Goal: Information Seeking & Learning: Find specific fact

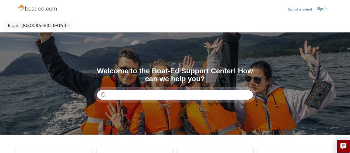
click at [165, 97] on input "Search" at bounding box center [175, 95] width 156 height 10
type input "**********"
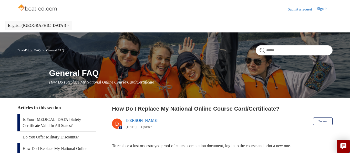
click at [68, 122] on link "Is Your [MEDICAL_DATA] Safety Certificate Valid In All States?" at bounding box center [56, 122] width 79 height 17
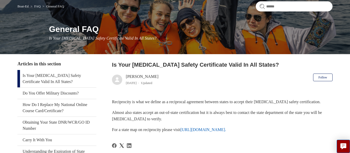
scroll to position [44, 0]
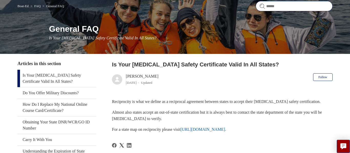
click at [283, 5] on input "Search" at bounding box center [294, 6] width 77 height 10
type input "**********"
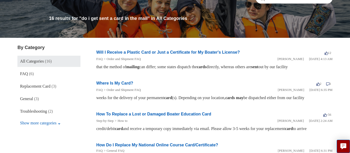
scroll to position [53, 0]
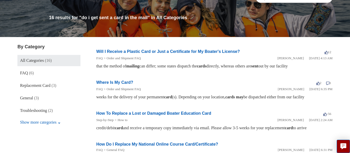
click at [156, 49] on h2 "Will I Receive a Plastic Card or Just a Certificate for My Boater's License?" at bounding box center [167, 52] width 143 height 6
click at [158, 52] on link "Will I Receive a Plastic Card or Just a Certificate for My Boater's License?" at bounding box center [167, 51] width 143 height 4
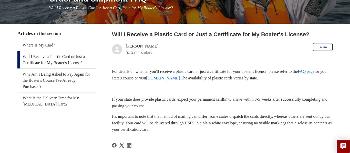
scroll to position [81, 0]
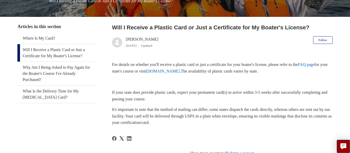
click at [181, 72] on link "[DOMAIN_NAME]." at bounding box center [163, 71] width 35 height 4
